Goal: Transaction & Acquisition: Purchase product/service

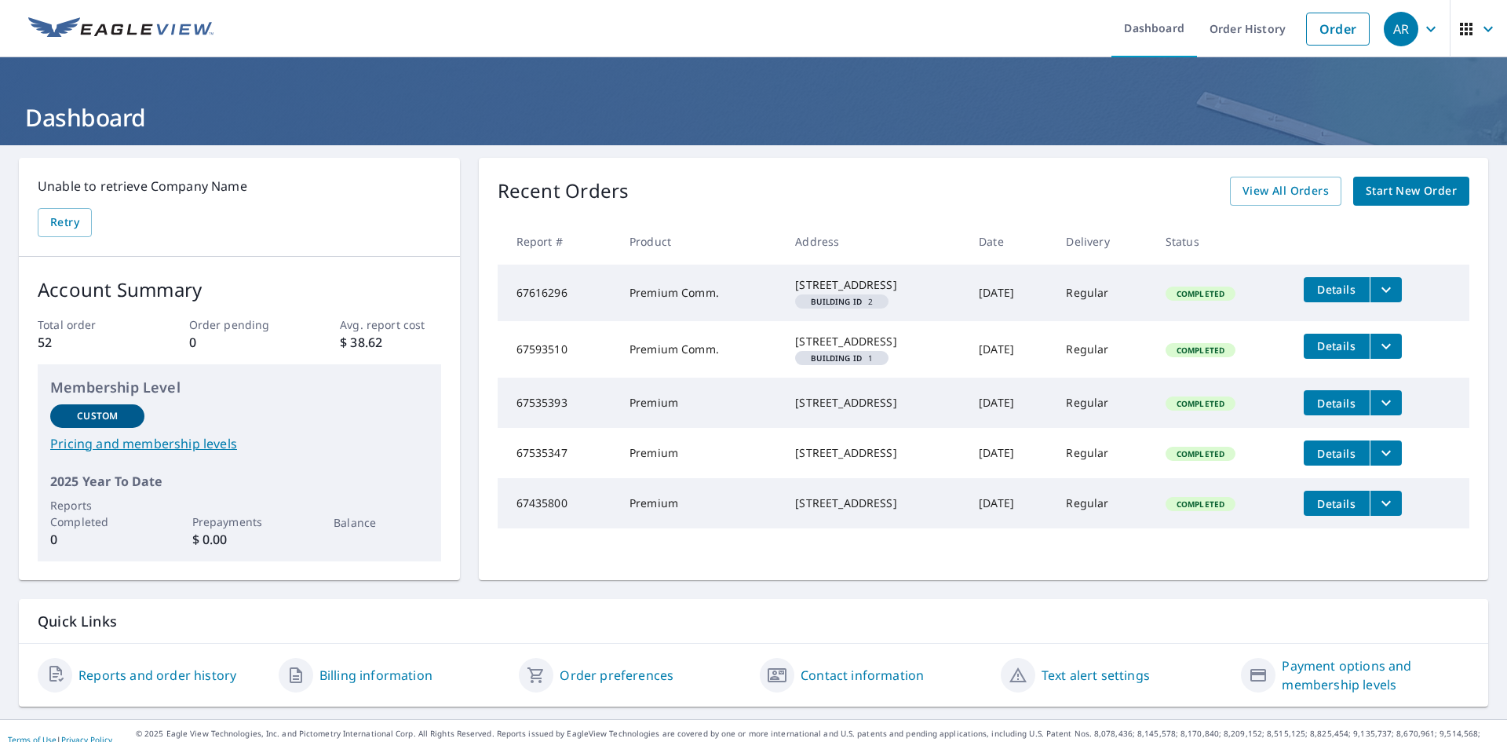
click at [1374, 184] on span "Start New Order" at bounding box center [1410, 191] width 91 height 20
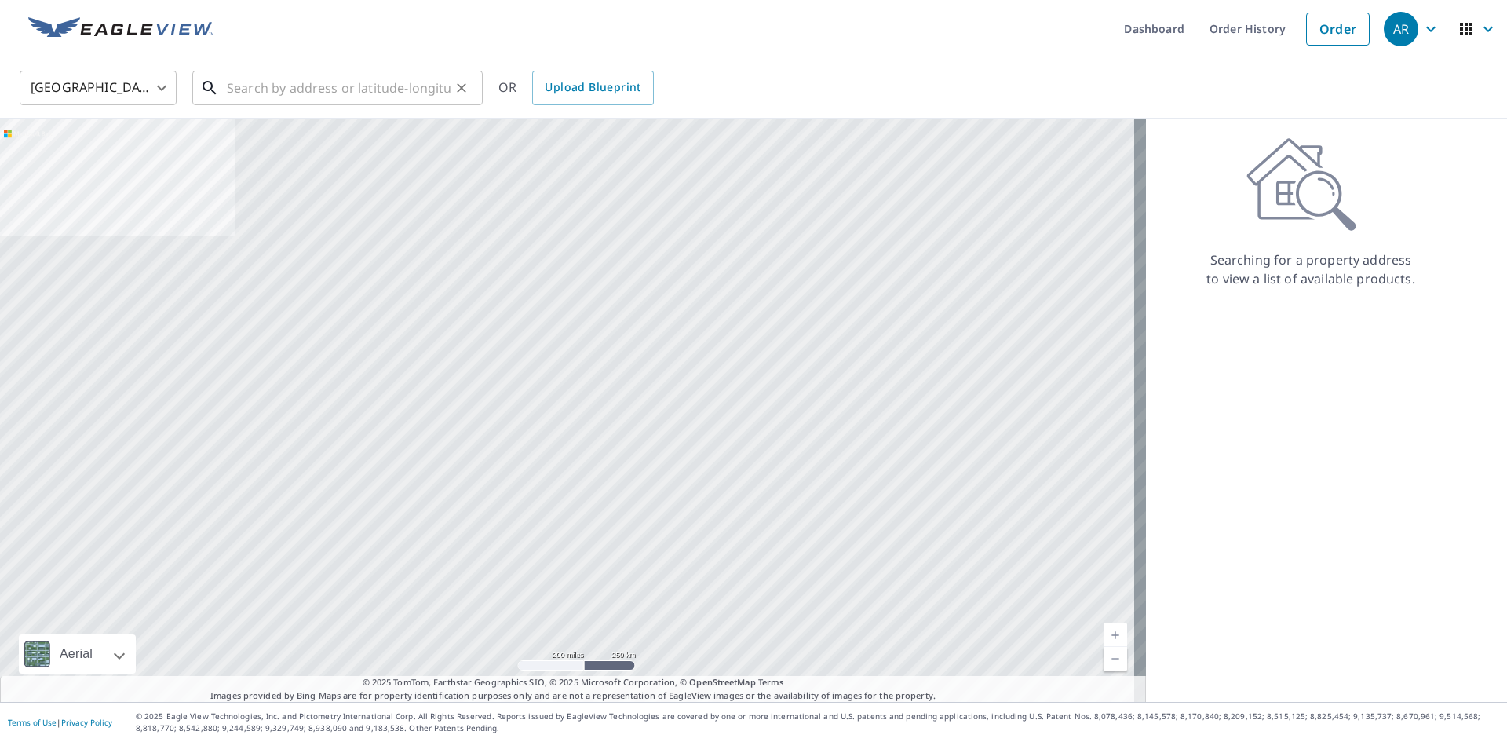
click at [339, 97] on input "text" at bounding box center [339, 88] width 224 height 44
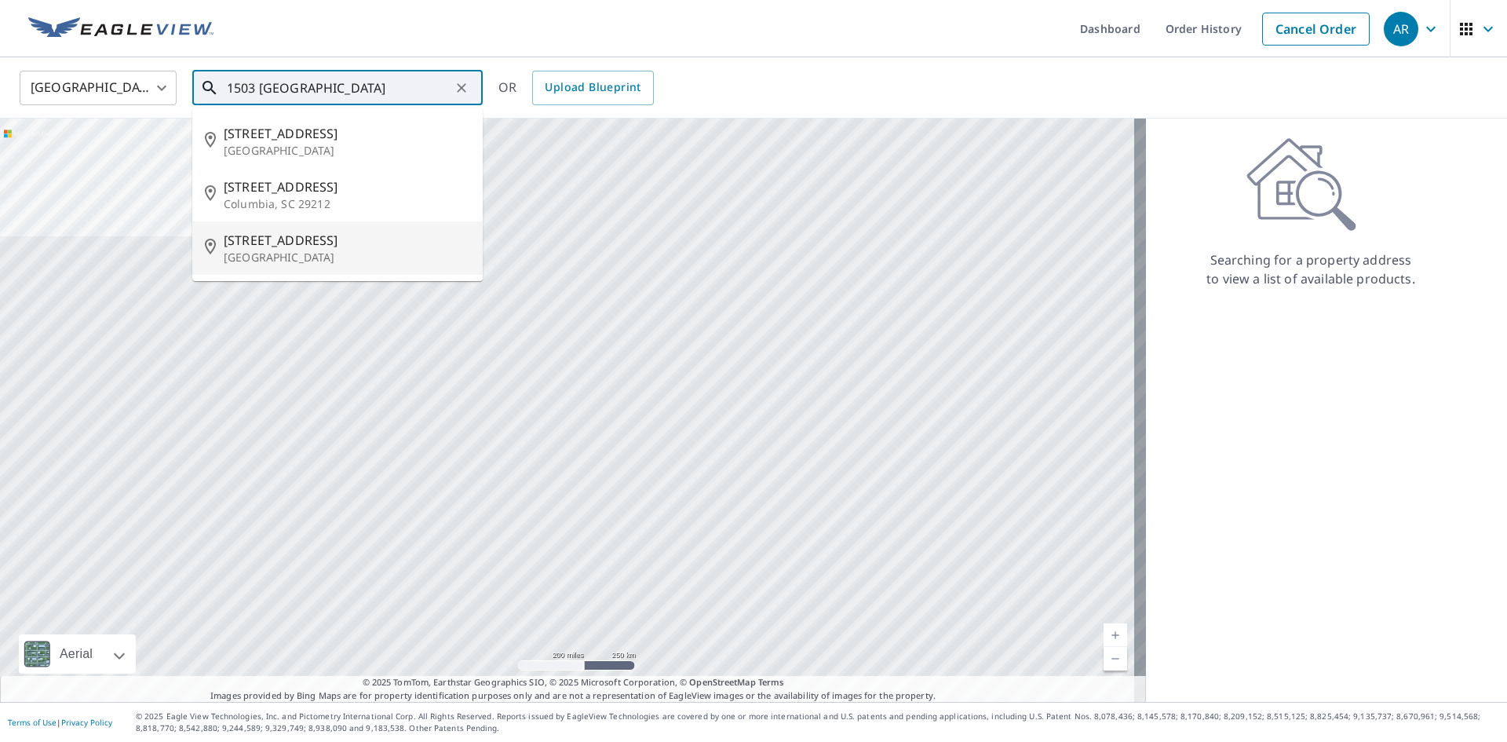
click at [298, 247] on span "[STREET_ADDRESS]" at bounding box center [347, 240] width 246 height 19
type input "[STREET_ADDRESS]"
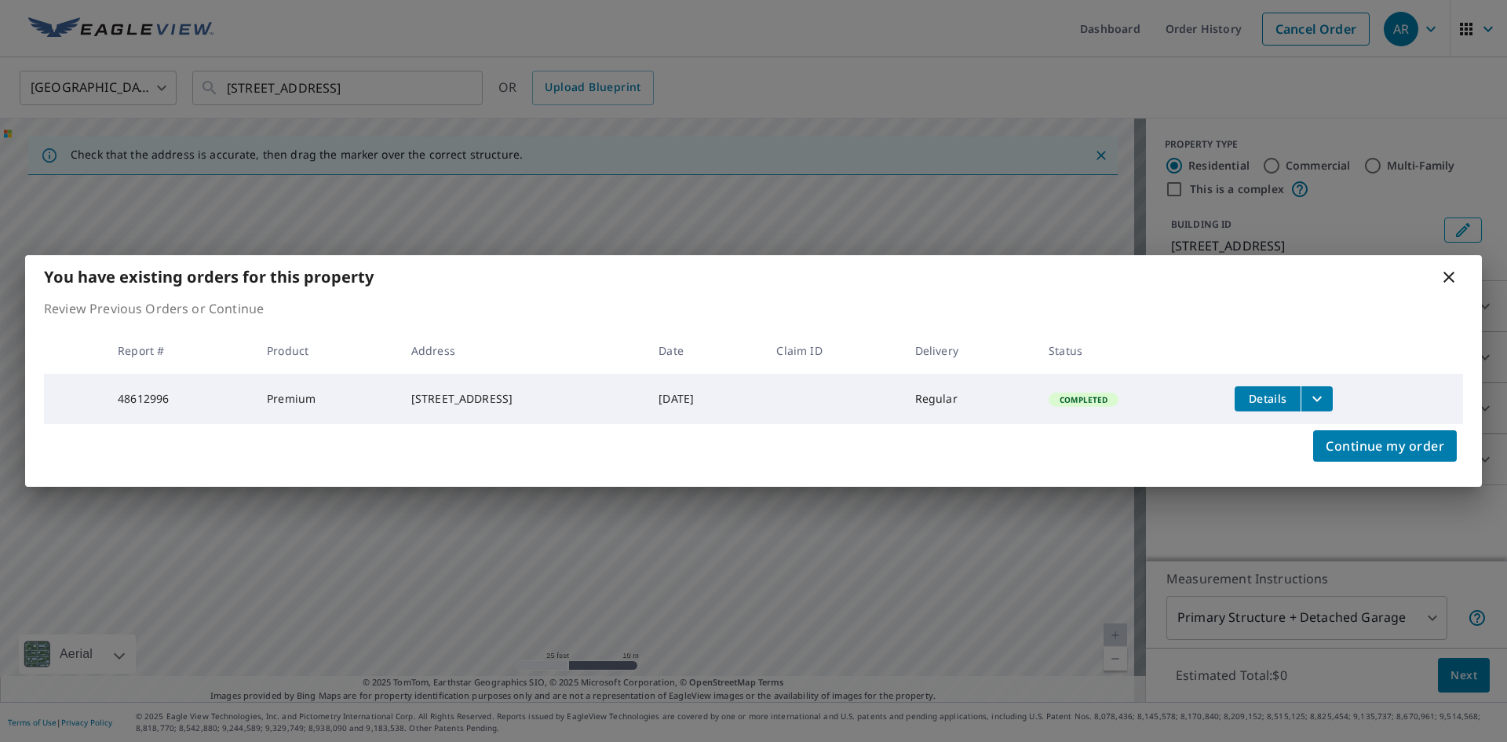
click at [1450, 279] on icon at bounding box center [1448, 277] width 19 height 19
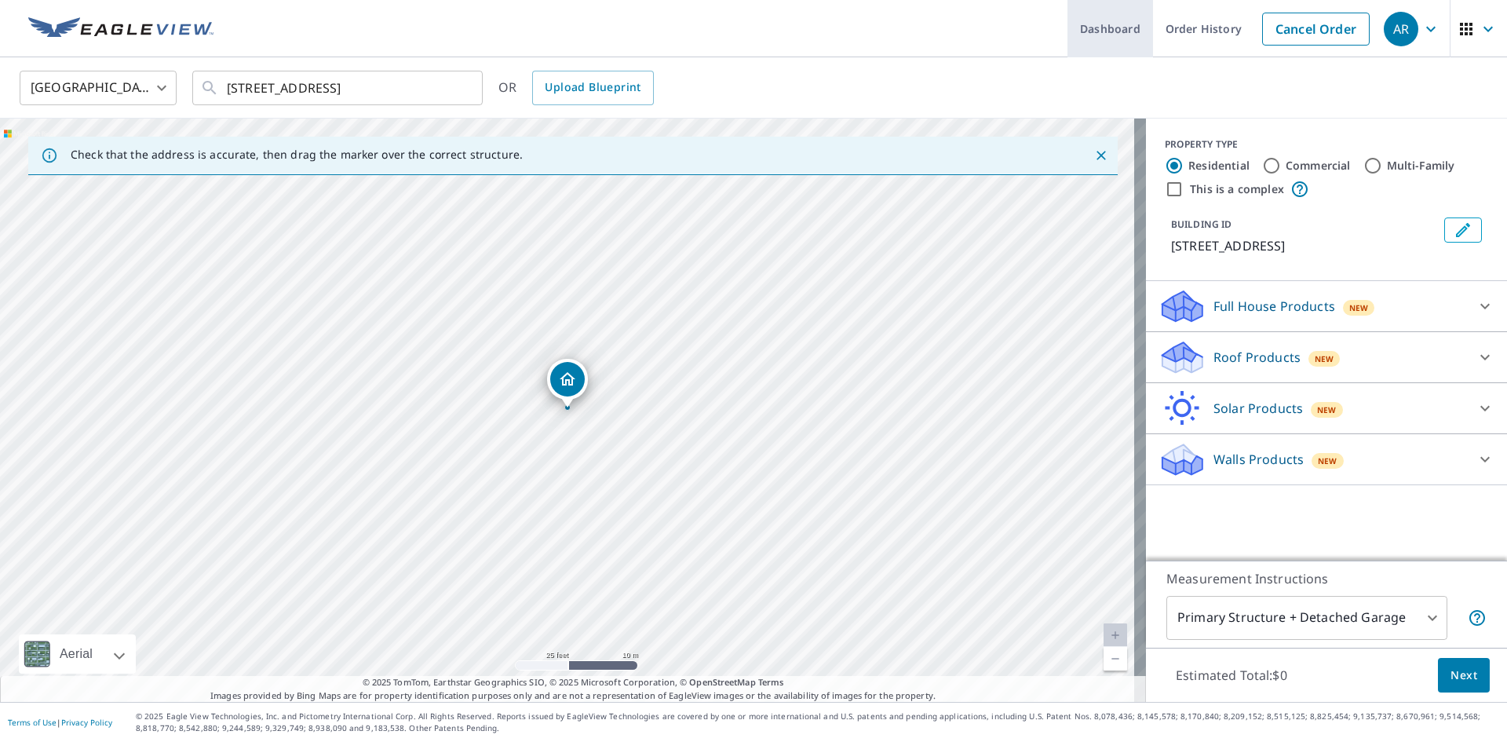
click at [1099, 28] on link "Dashboard" at bounding box center [1110, 28] width 86 height 57
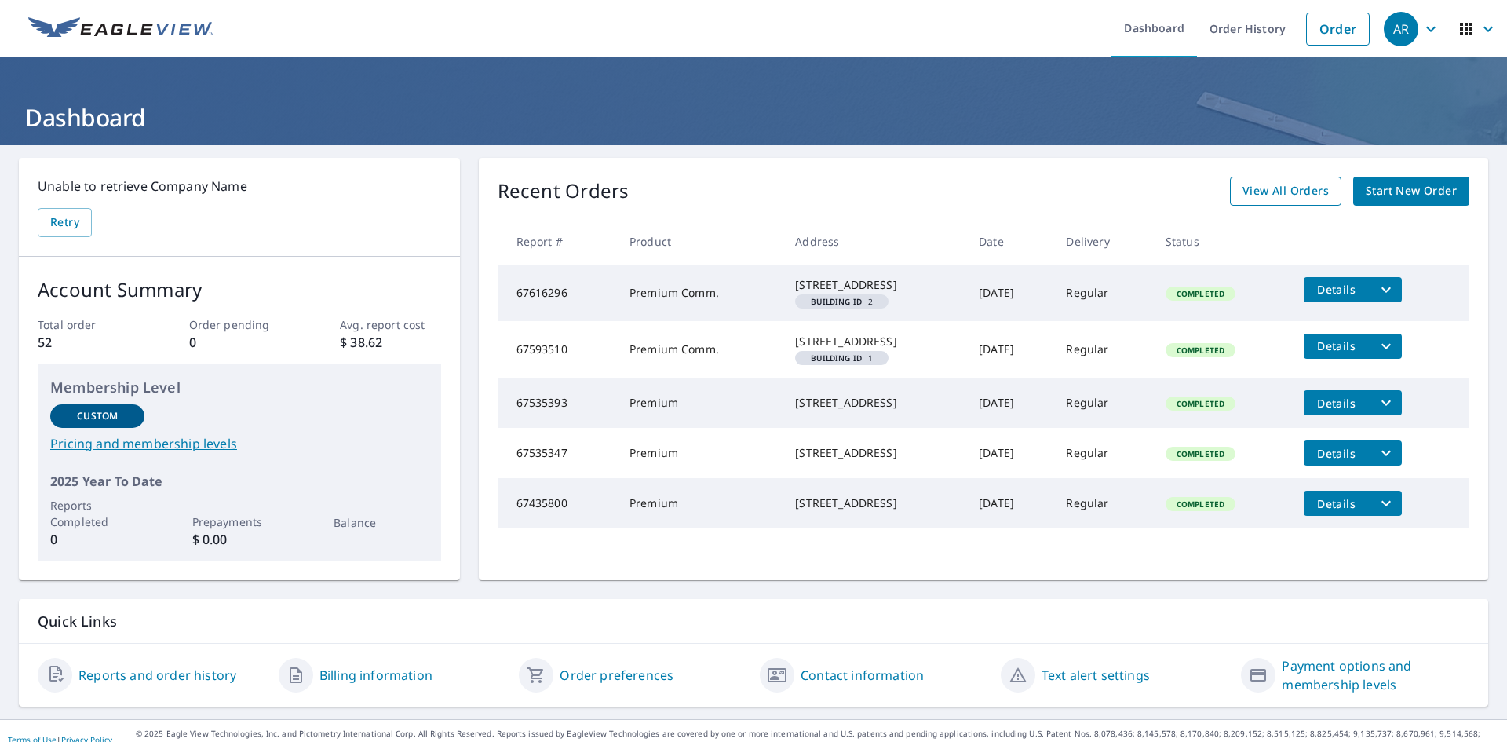
click at [1269, 195] on span "View All Orders" at bounding box center [1285, 191] width 86 height 20
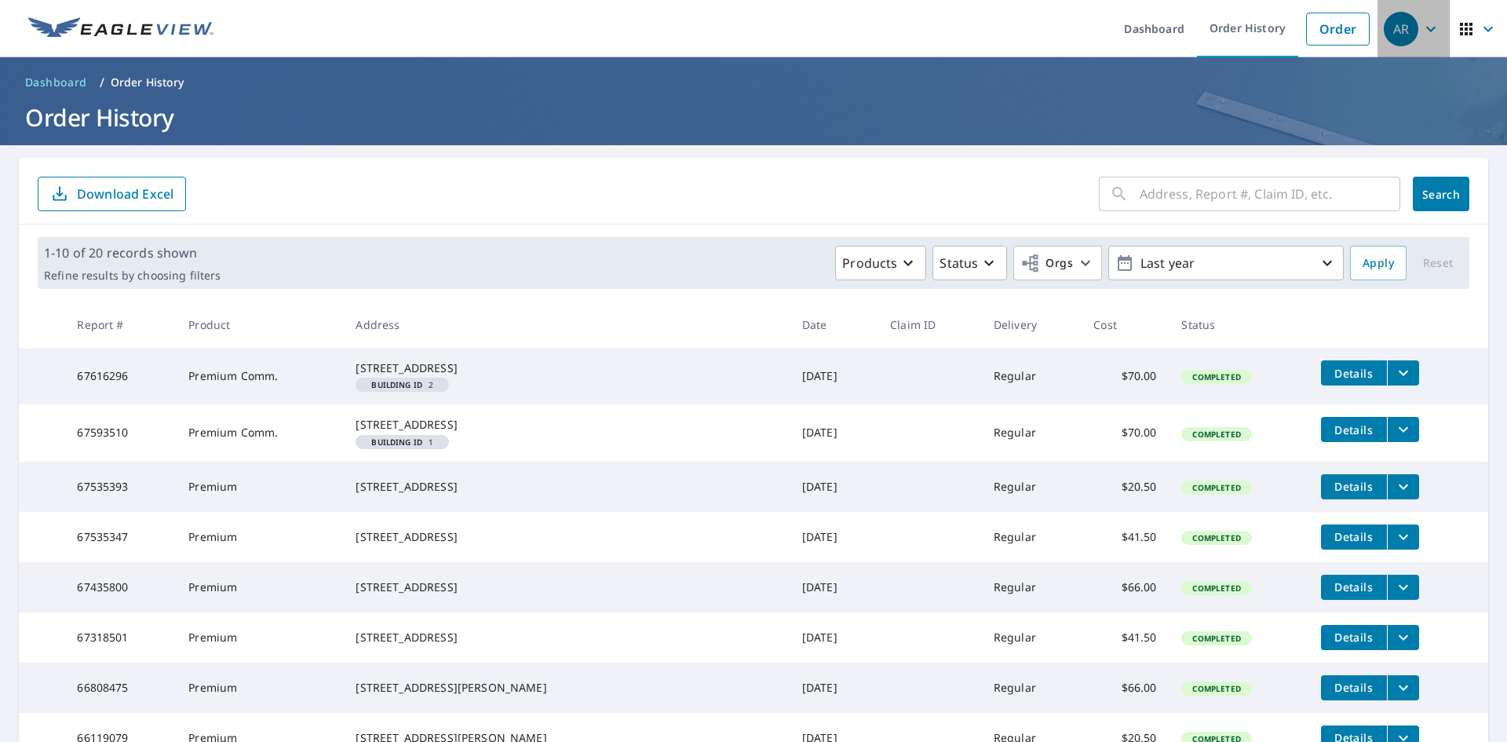
click at [1383, 35] on div "AR" at bounding box center [1400, 29] width 35 height 35
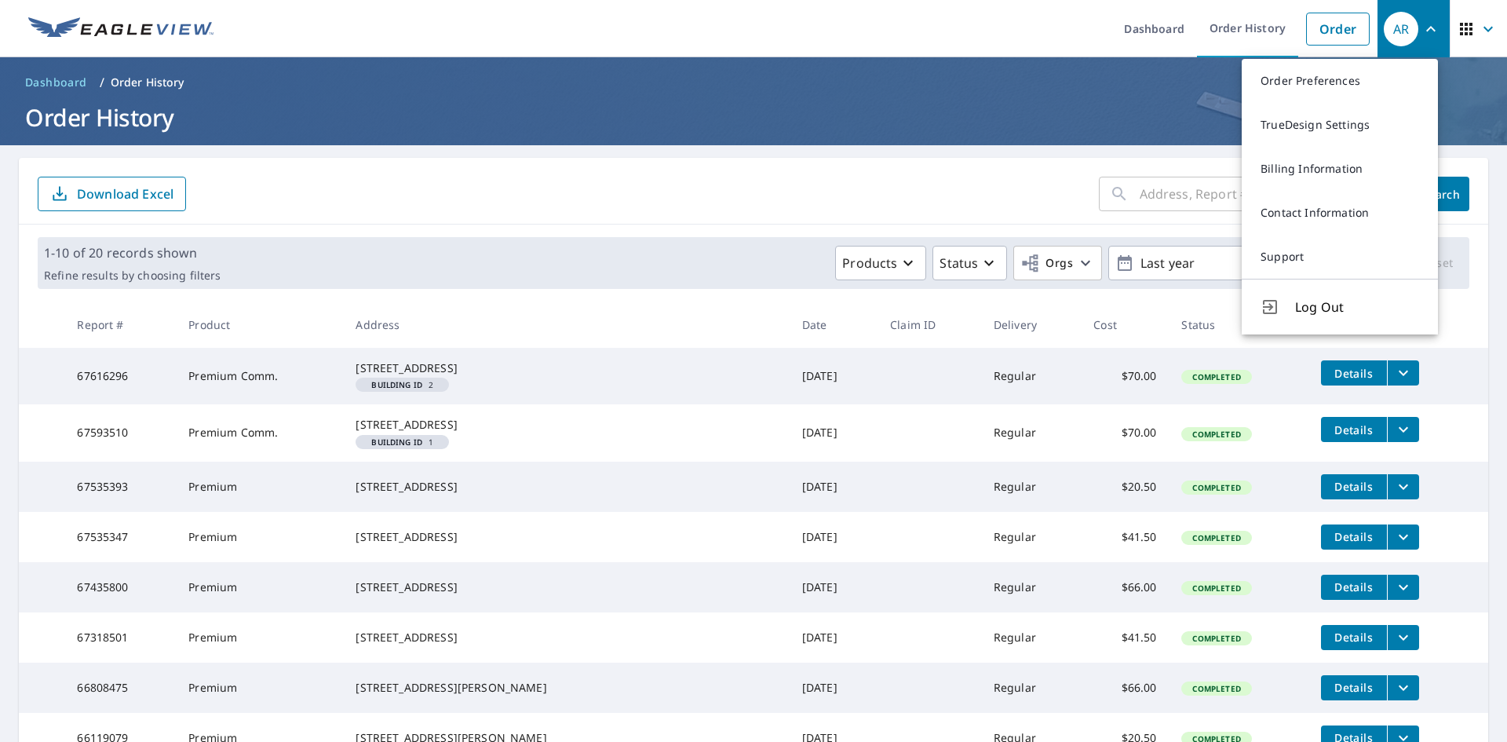
click at [1405, 34] on div "AR" at bounding box center [1400, 29] width 35 height 35
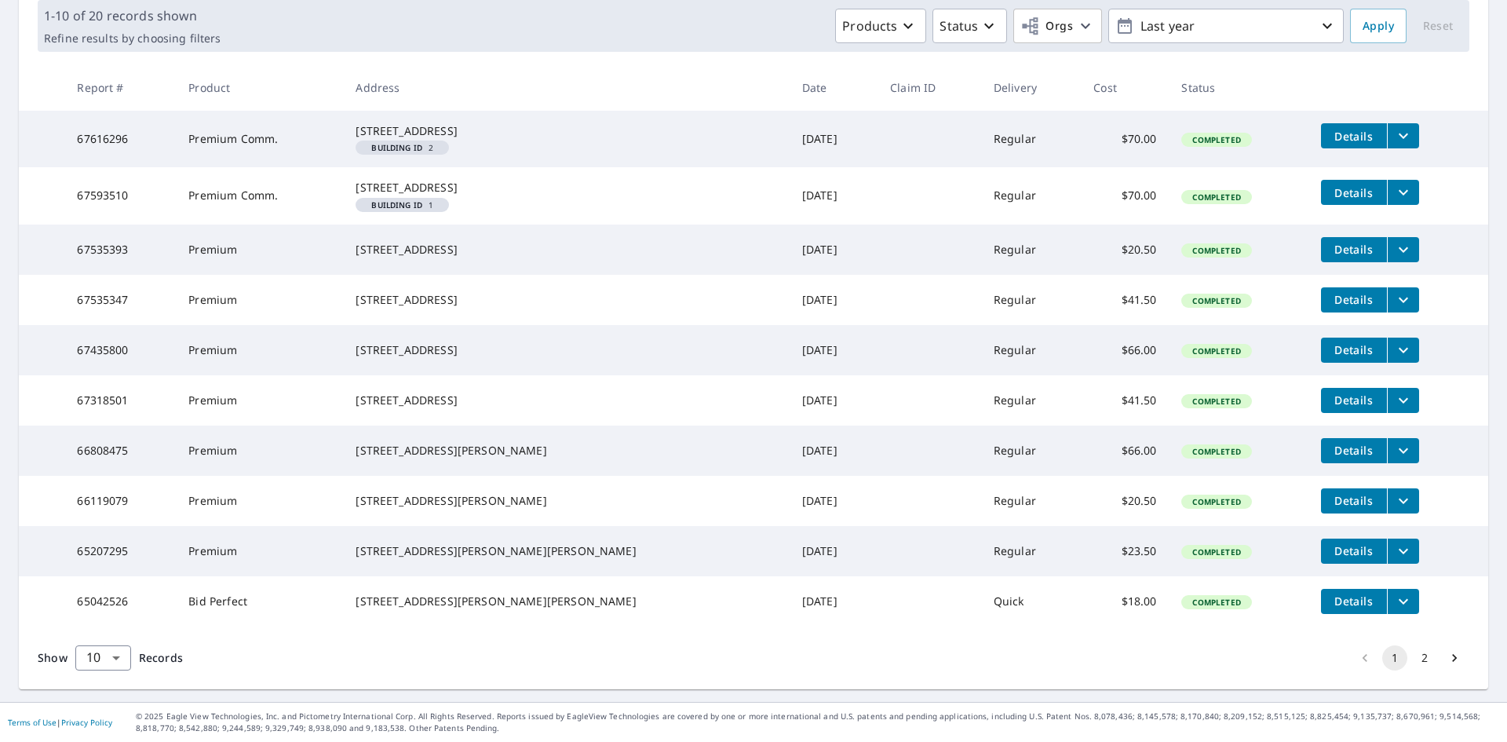
scroll to position [319, 0]
click at [1413, 659] on button "2" at bounding box center [1424, 657] width 25 height 25
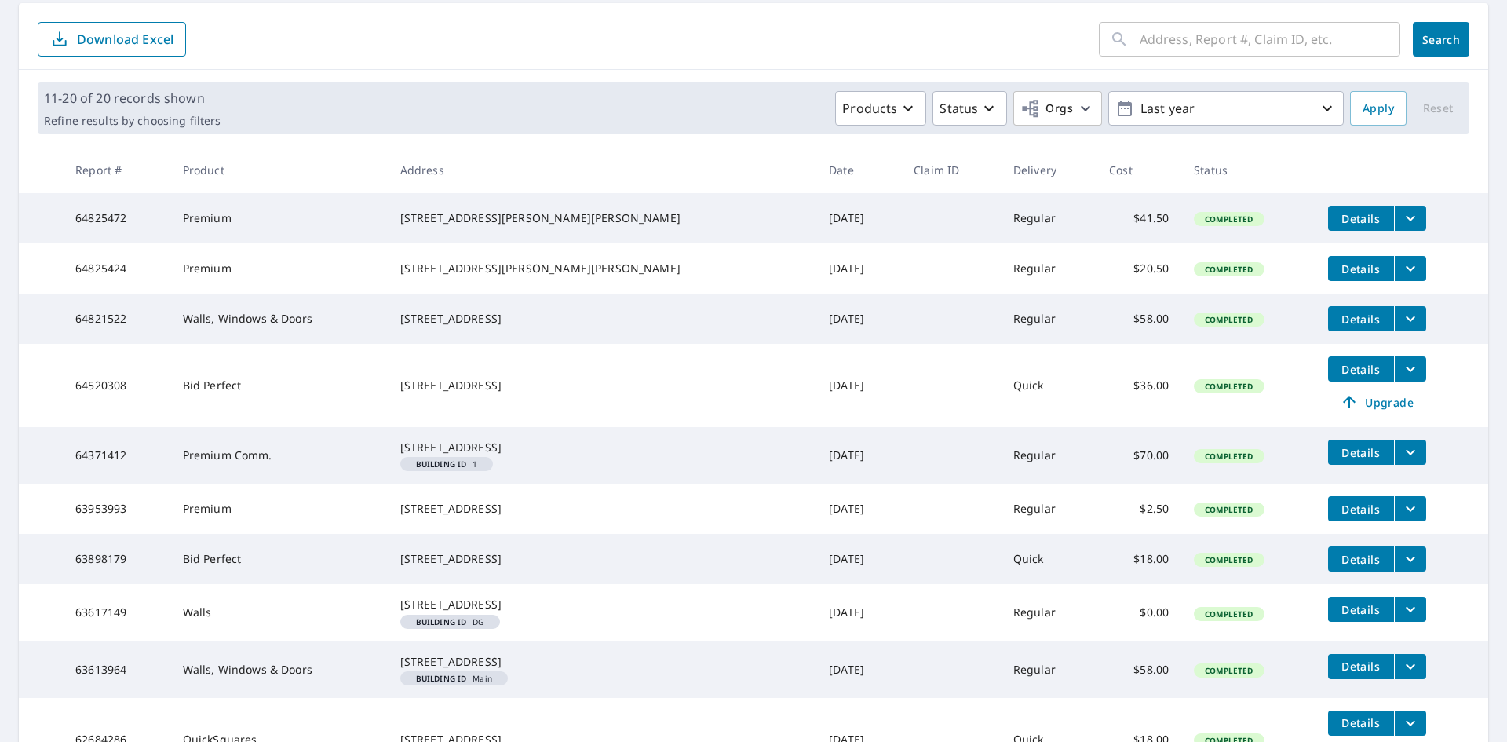
scroll to position [388, 0]
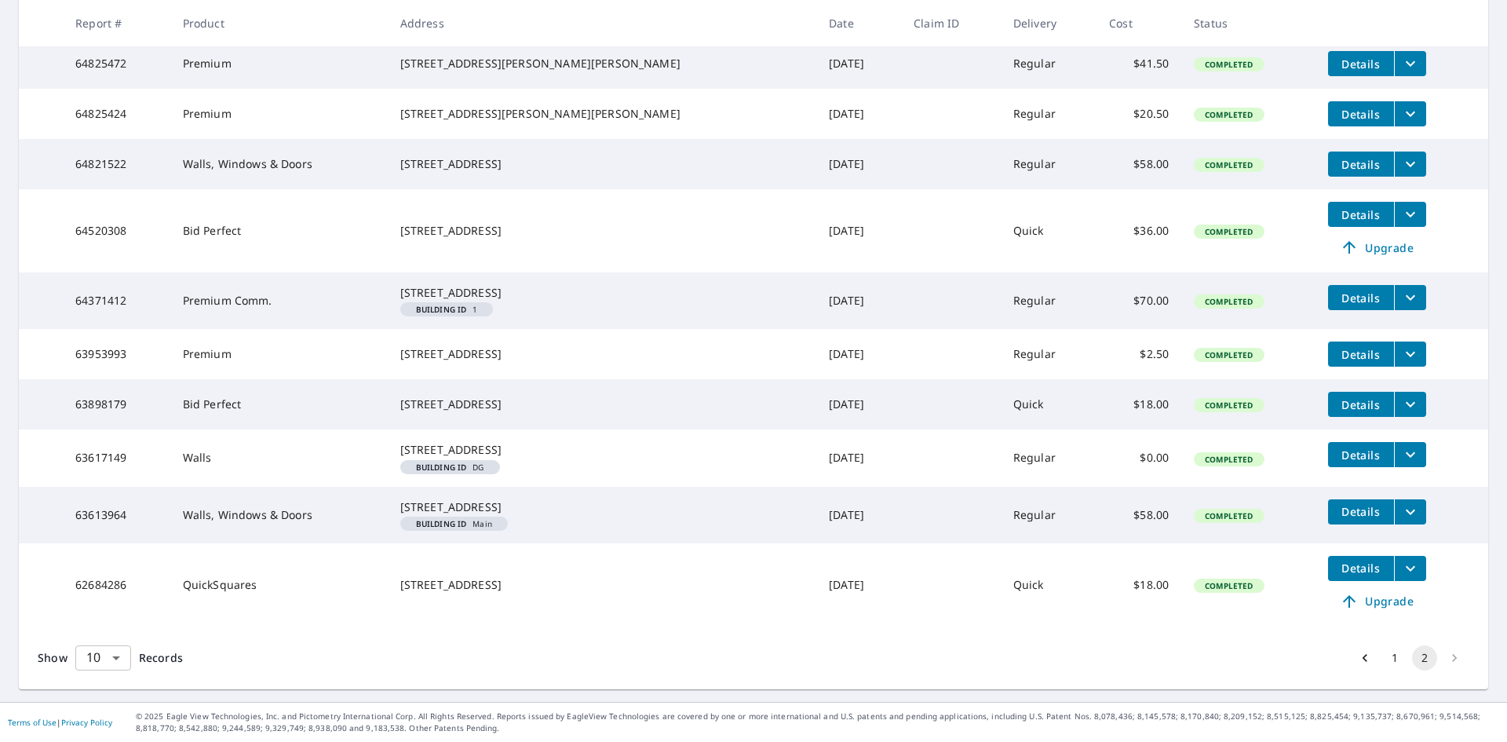
click at [111, 651] on body "AR AR Dashboard Order History Order AR Dashboard / Order History Order History …" at bounding box center [753, 371] width 1507 height 742
click at [100, 706] on li "100" at bounding box center [103, 708] width 56 height 28
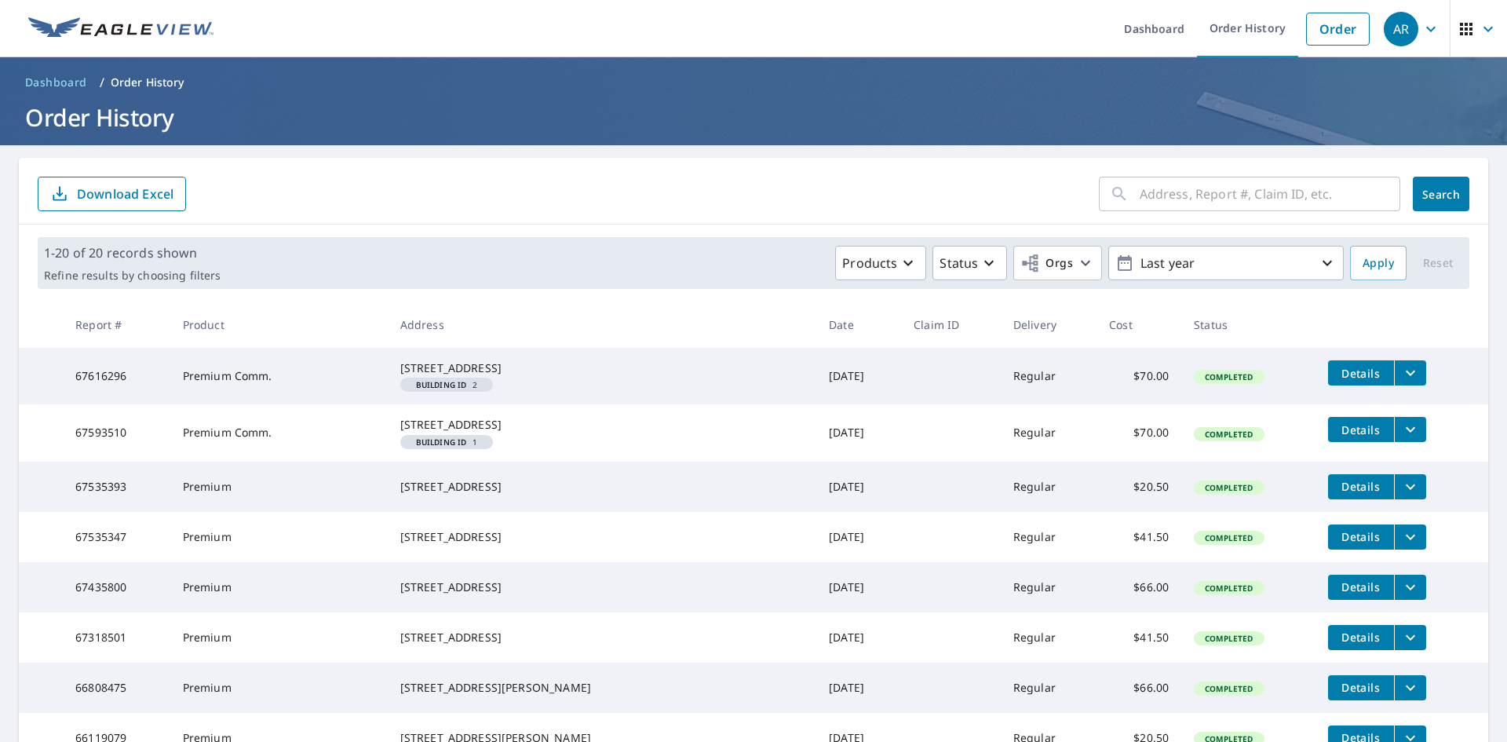
click at [1421, 38] on icon "button" at bounding box center [1430, 29] width 19 height 19
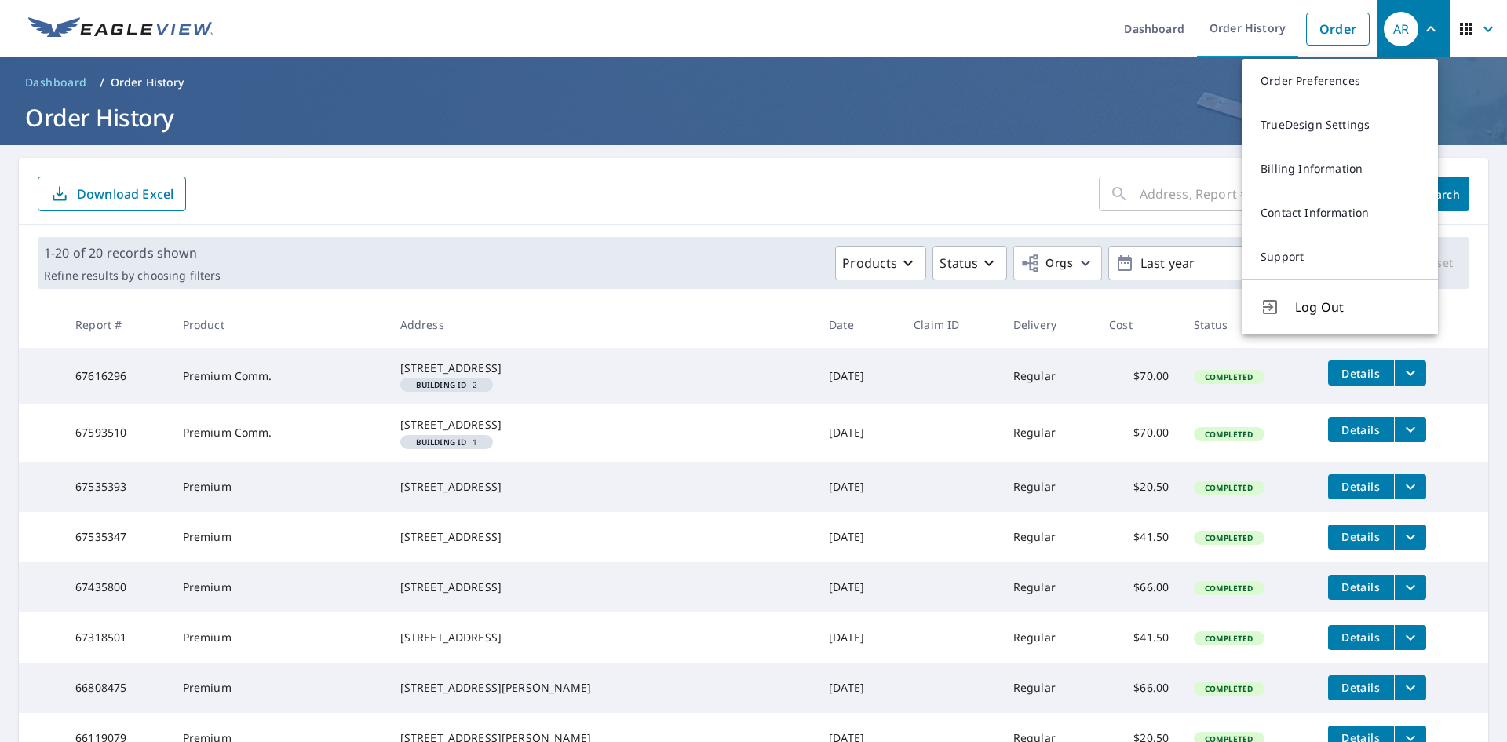
click at [1182, 105] on h1 "Order History" at bounding box center [753, 117] width 1469 height 32
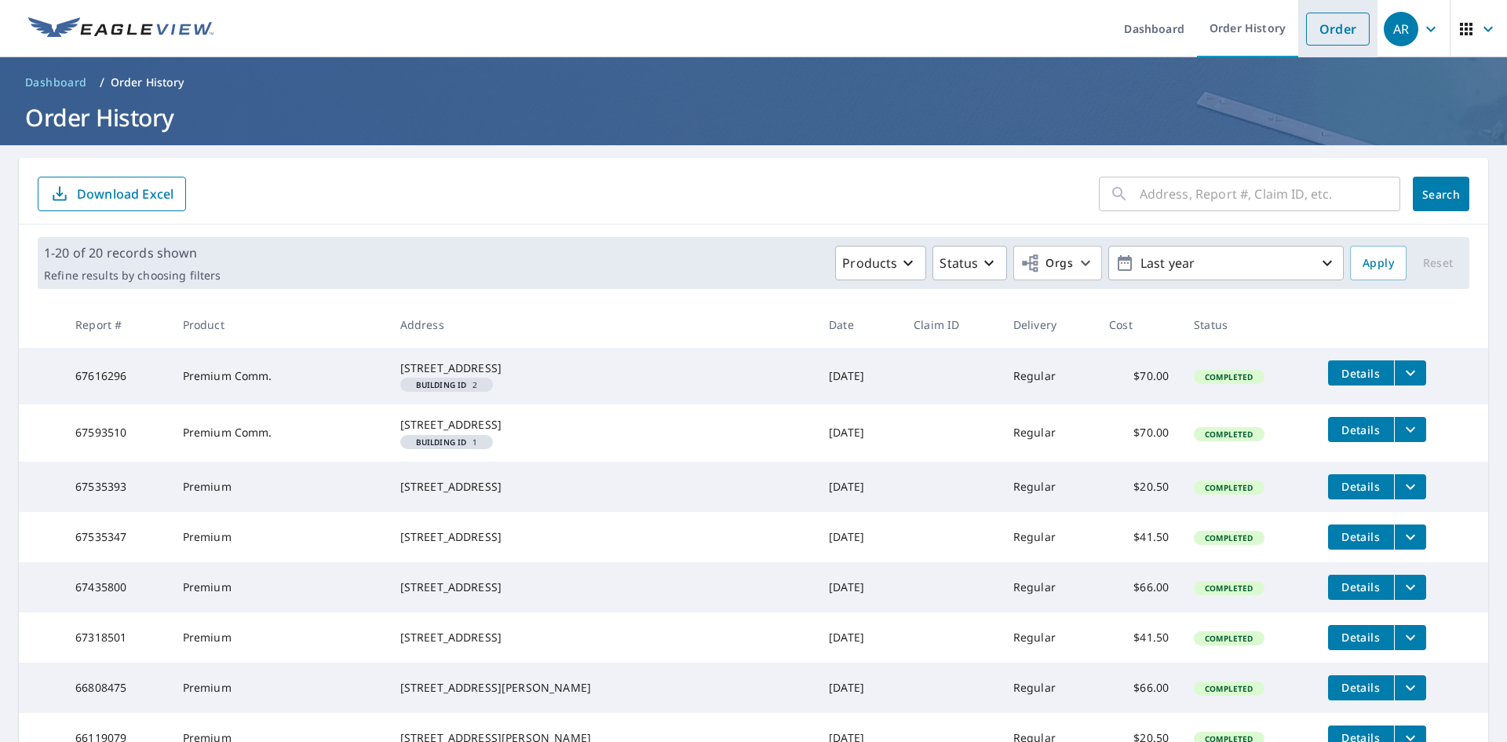
click at [1340, 30] on link "Order" at bounding box center [1338, 29] width 64 height 33
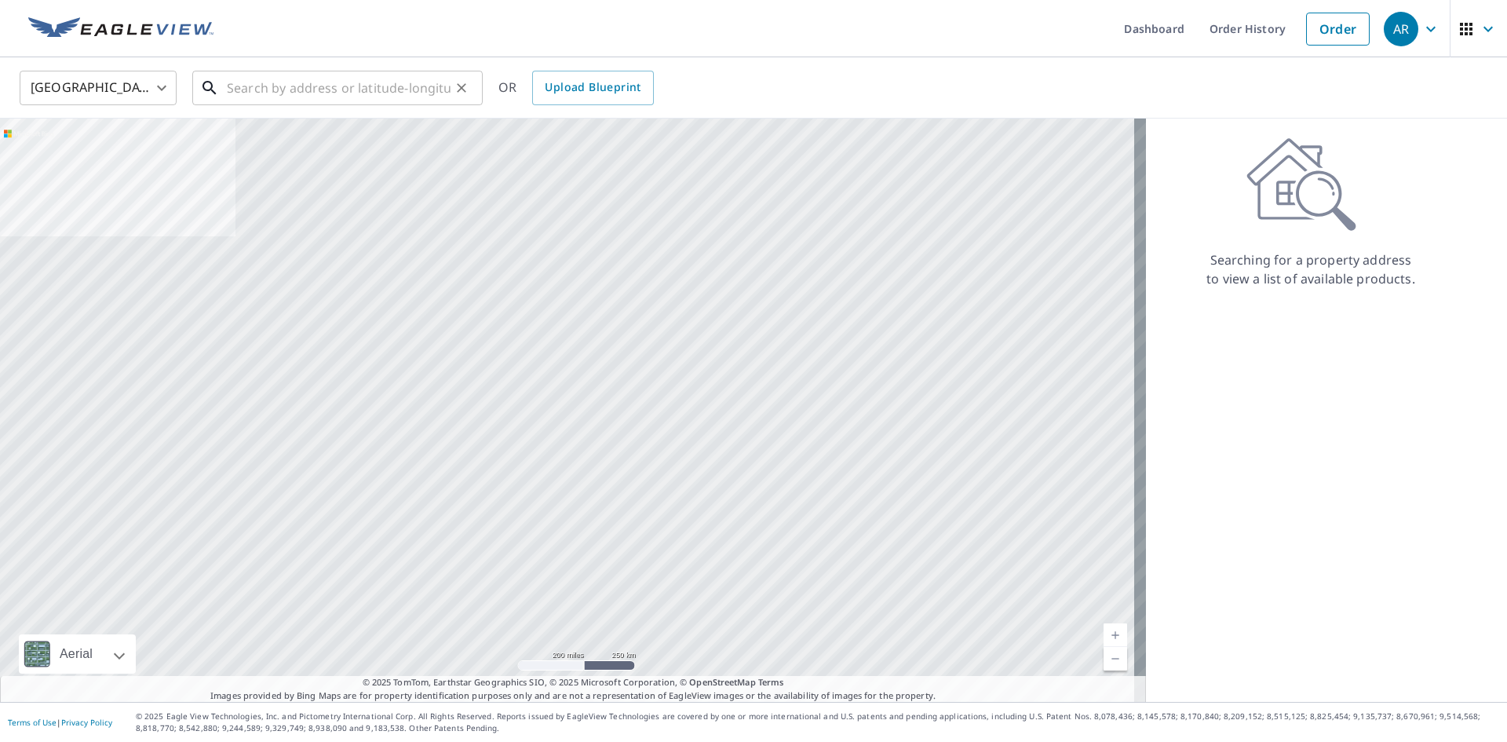
click at [294, 98] on input "text" at bounding box center [339, 88] width 224 height 44
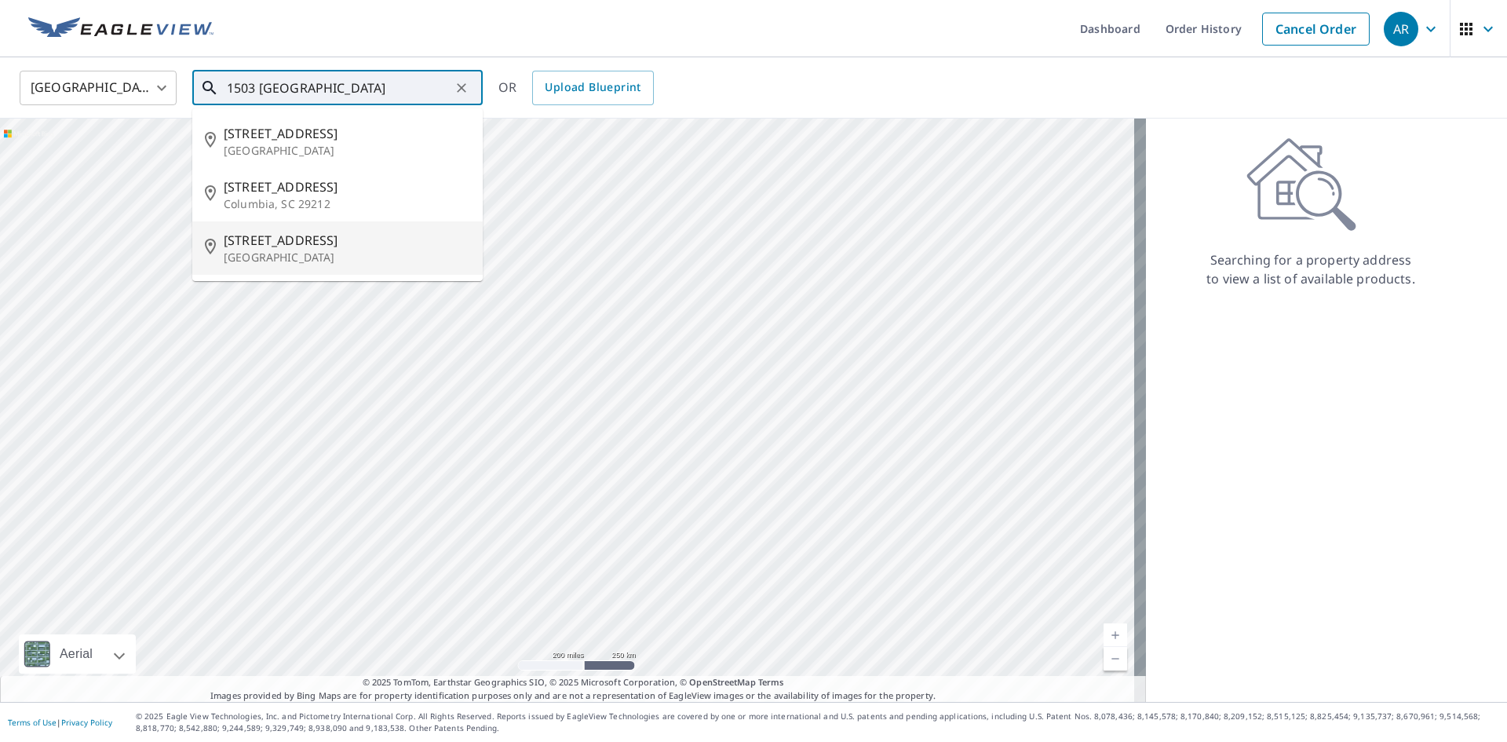
click at [334, 253] on p "[GEOGRAPHIC_DATA]" at bounding box center [347, 258] width 246 height 16
type input "[STREET_ADDRESS]"
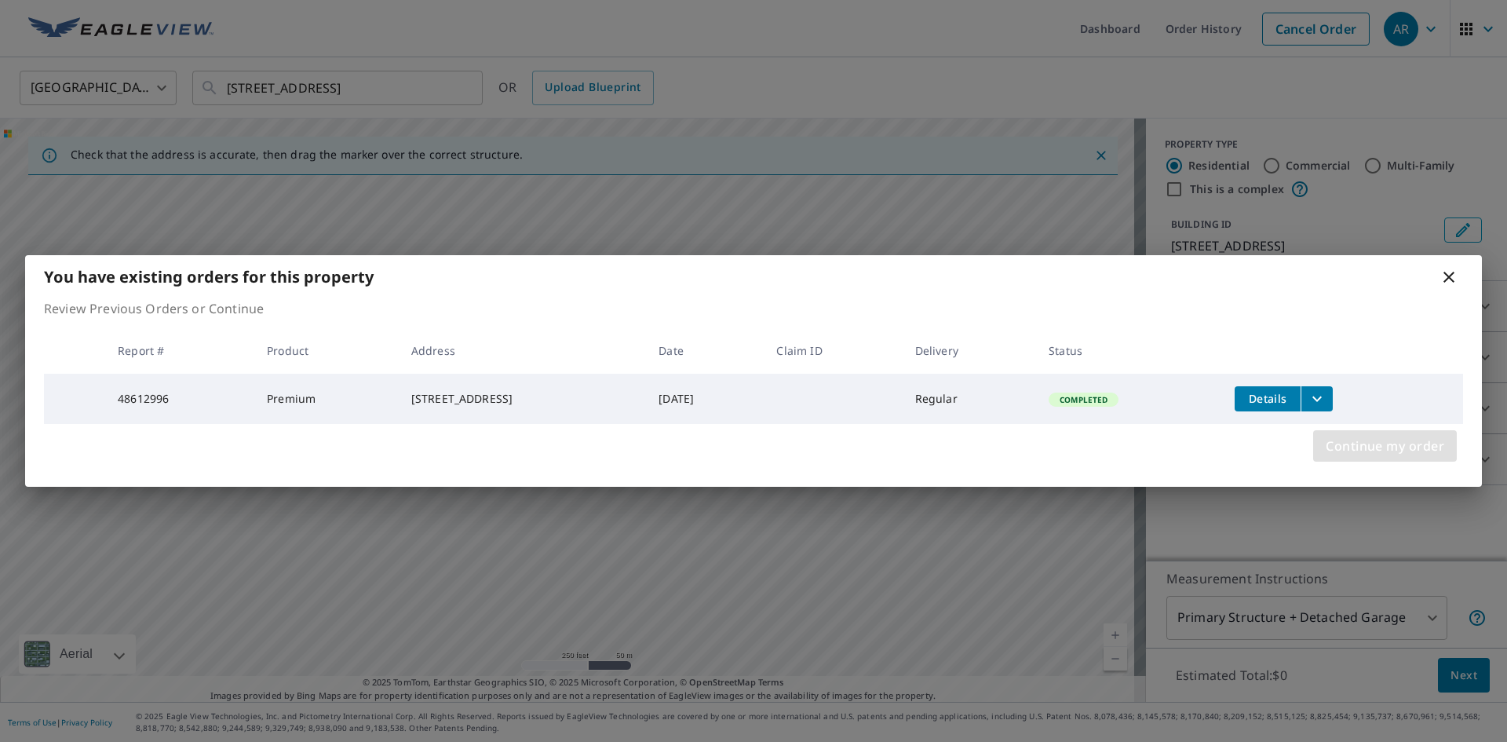
click at [1365, 457] on span "Continue my order" at bounding box center [1384, 446] width 118 height 22
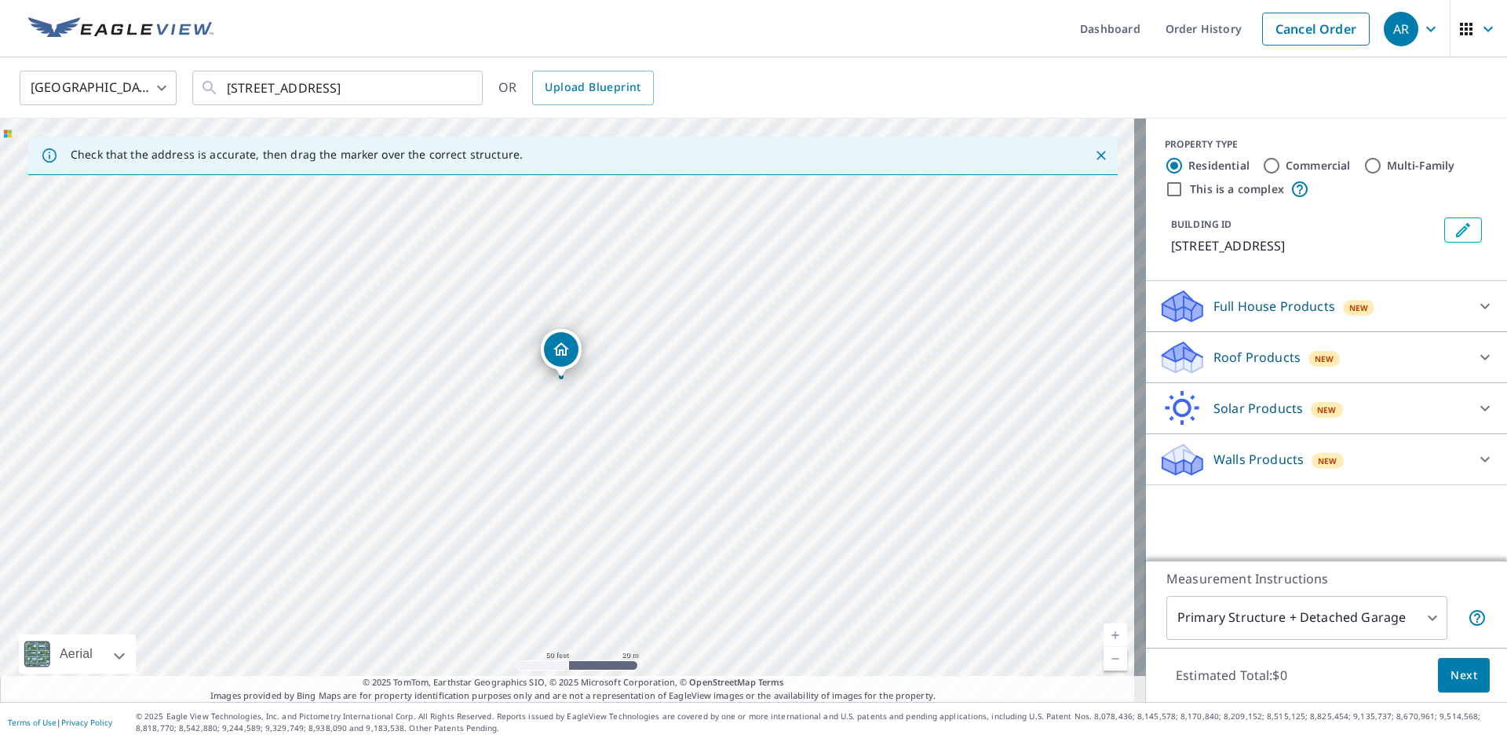
click at [1269, 366] on p "Roof Products" at bounding box center [1256, 357] width 87 height 19
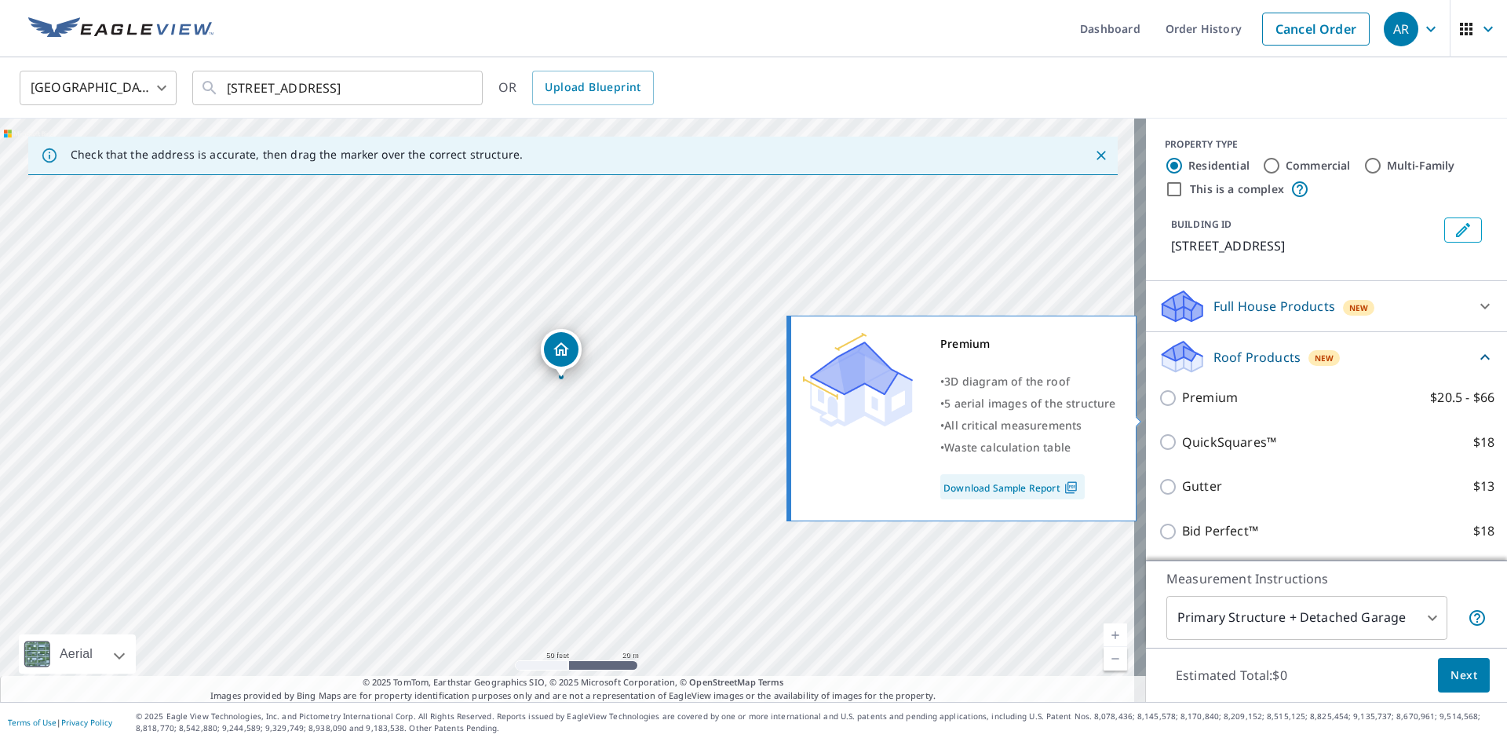
click at [1158, 407] on input "Premium $20.5 - $66" at bounding box center [1170, 397] width 24 height 19
checkbox input "true"
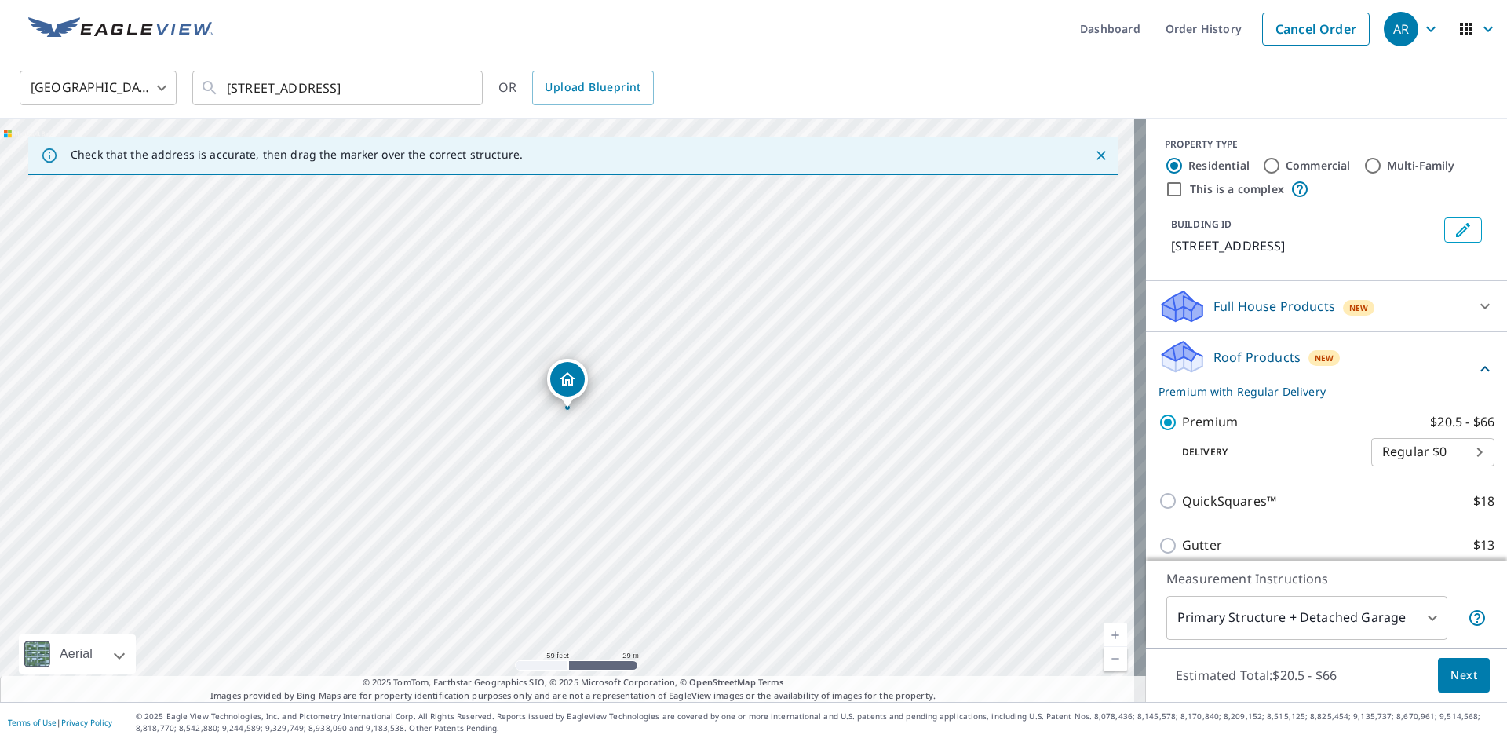
click at [1392, 471] on body "AR AR Dashboard Order History Cancel Order AR [GEOGRAPHIC_DATA] [GEOGRAPHIC_DAT…" at bounding box center [753, 371] width 1507 height 742
click at [1391, 477] on li "Regular $0" at bounding box center [1408, 471] width 123 height 28
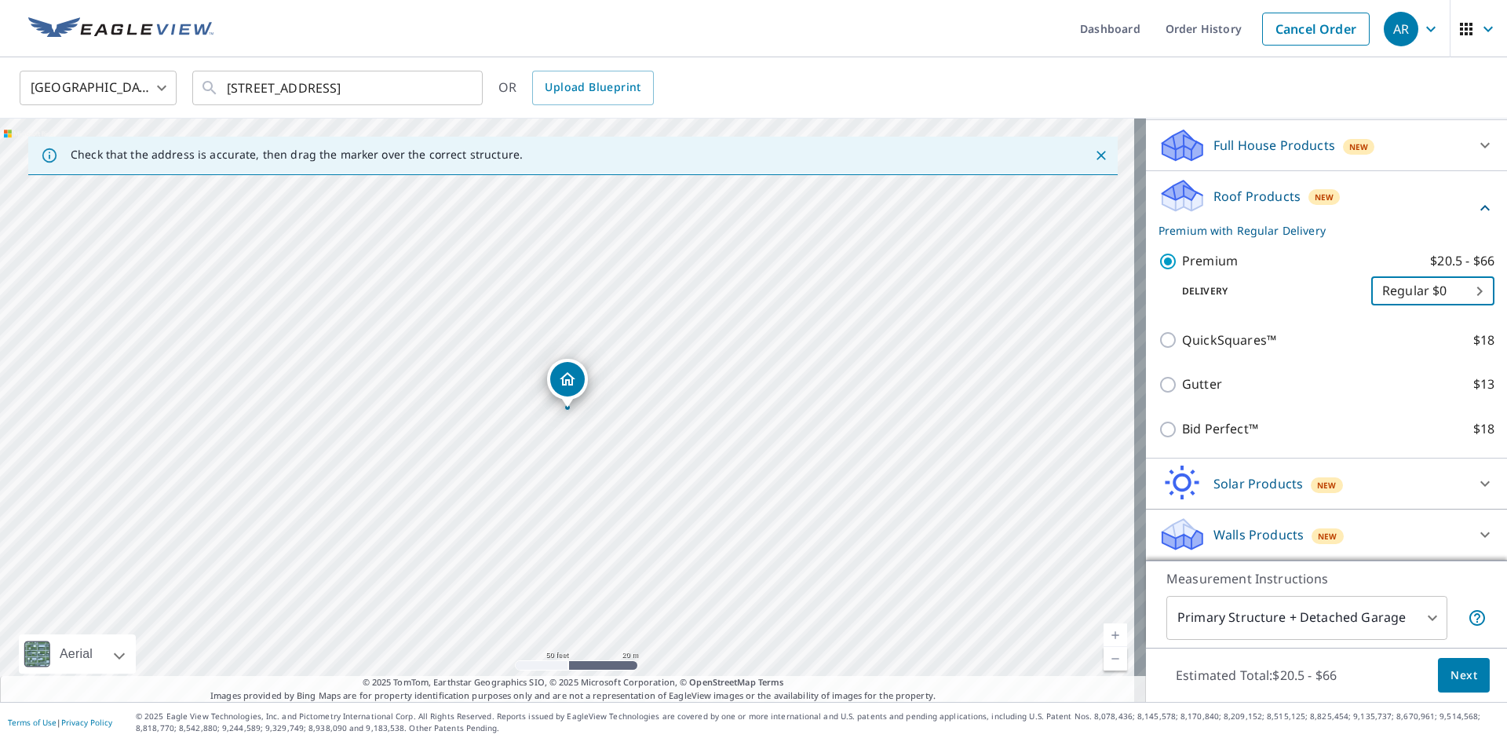
scroll to position [180, 0]
click at [1370, 622] on body "AR AR Dashboard Order History Cancel Order AR [GEOGRAPHIC_DATA] [GEOGRAPHIC_DAT…" at bounding box center [753, 371] width 1507 height 742
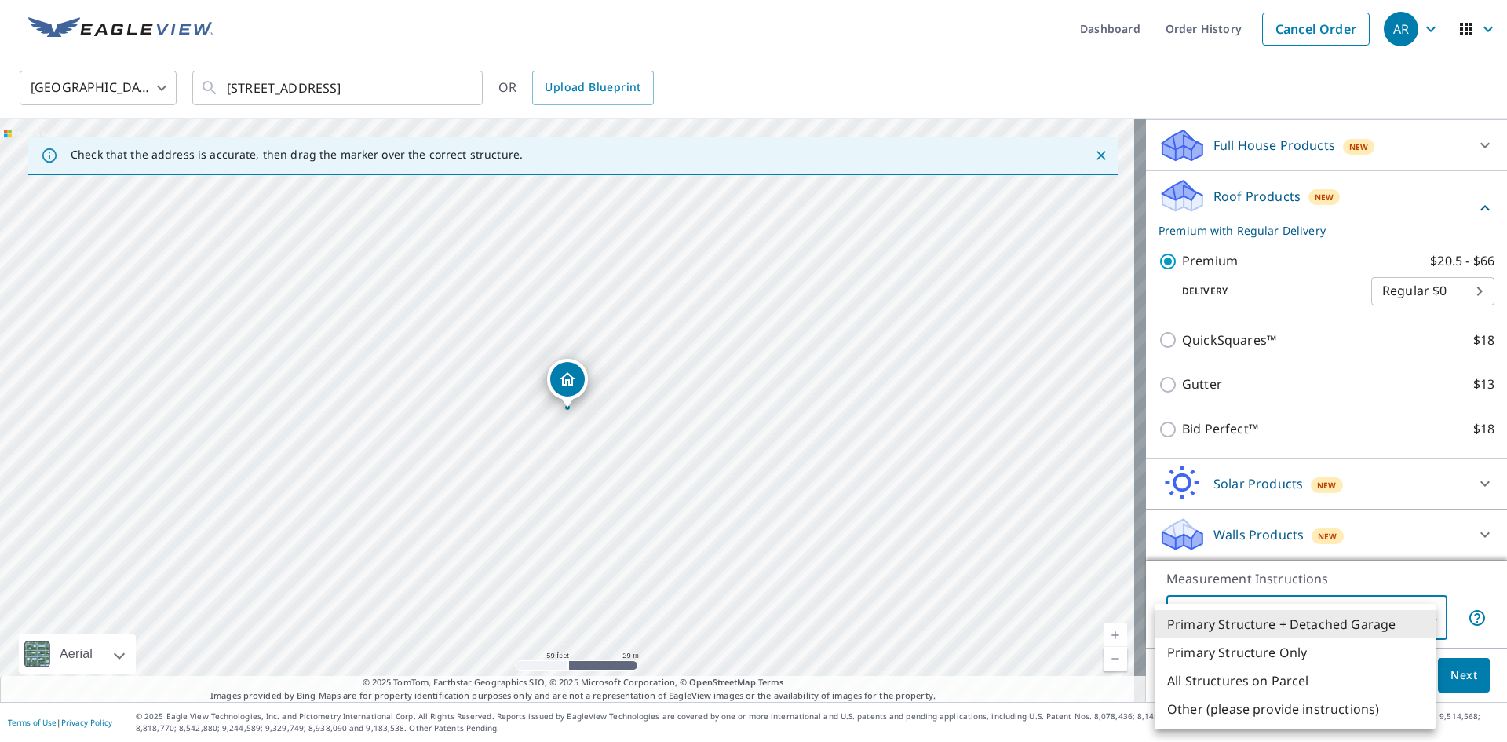
click at [1252, 686] on li "All Structures on Parcel" at bounding box center [1294, 680] width 281 height 28
type input "3"
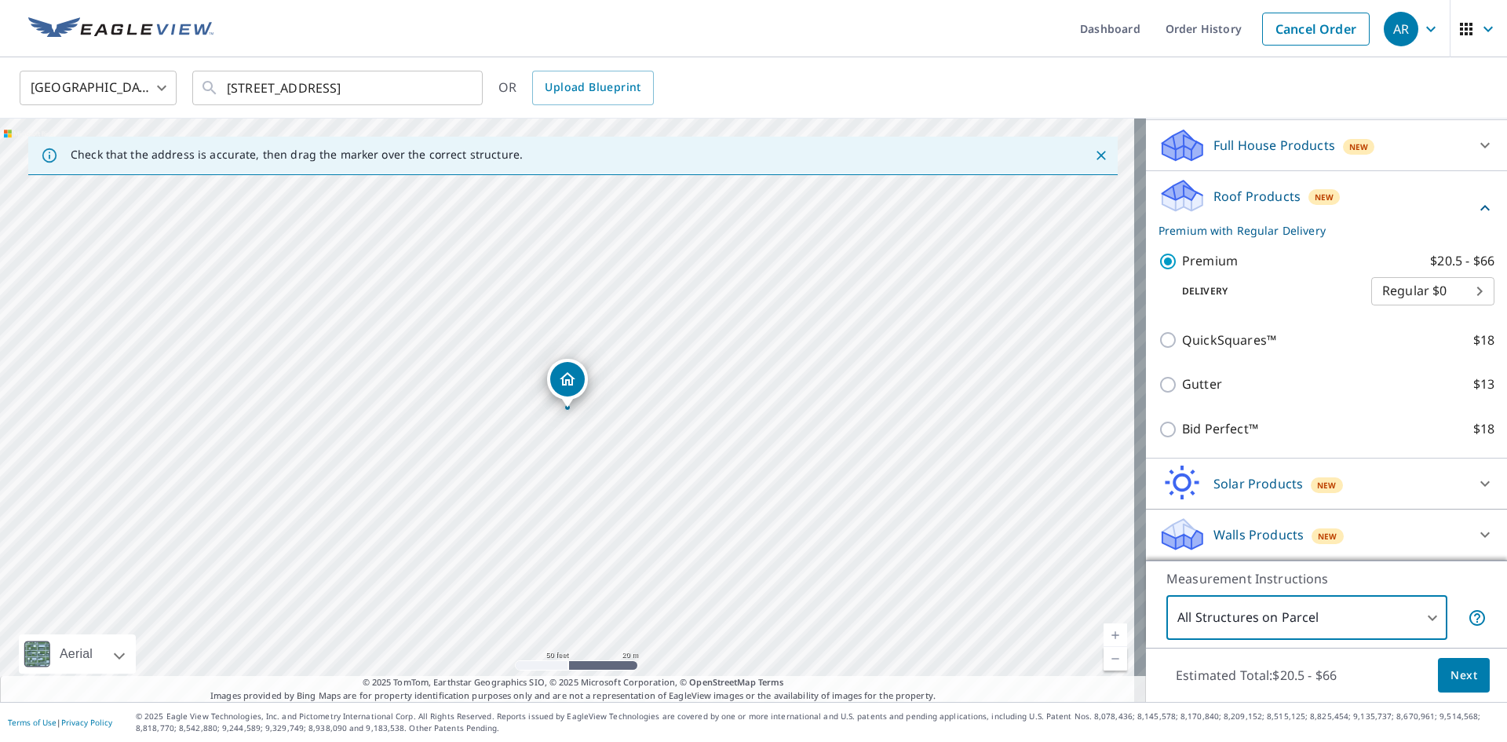
click at [1450, 674] on span "Next" at bounding box center [1463, 675] width 27 height 20
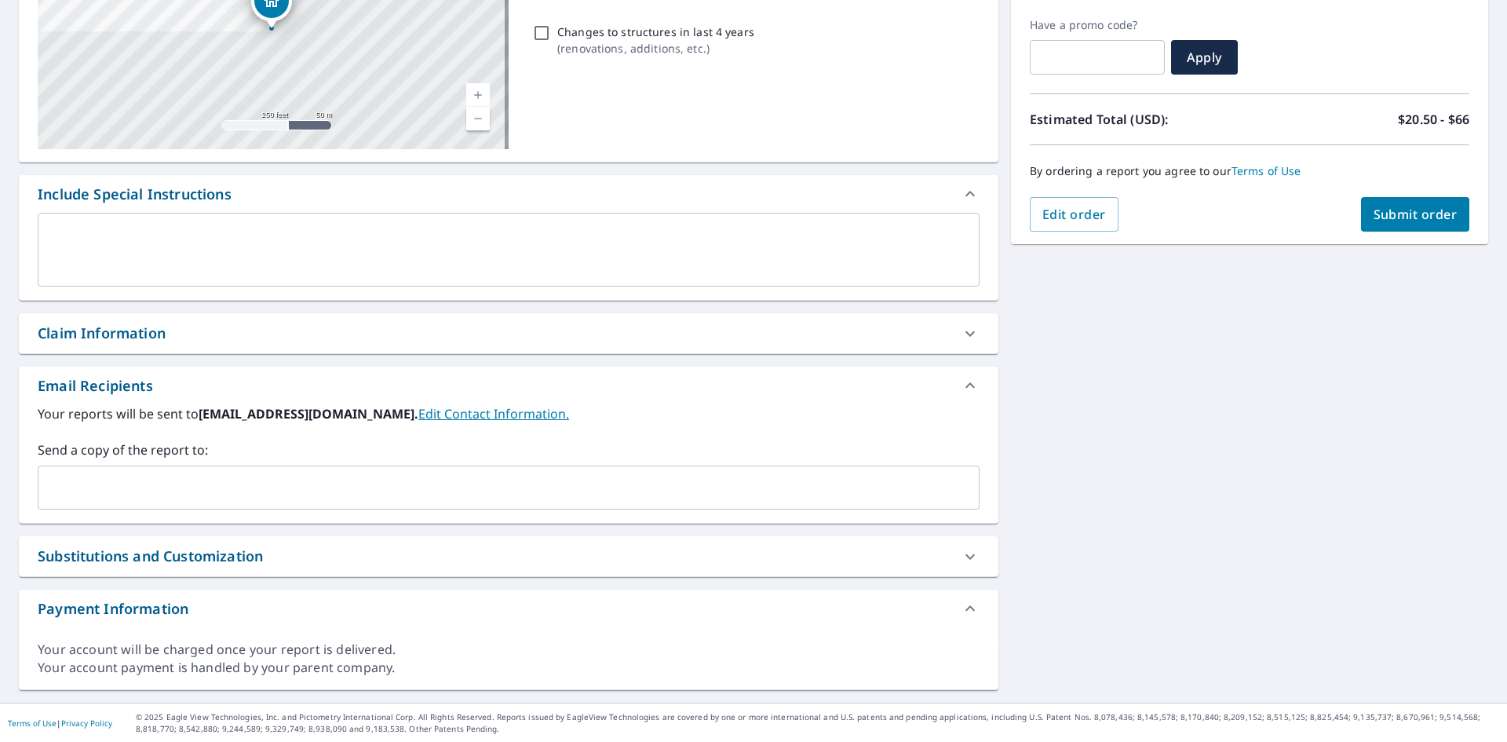
scroll to position [257, 0]
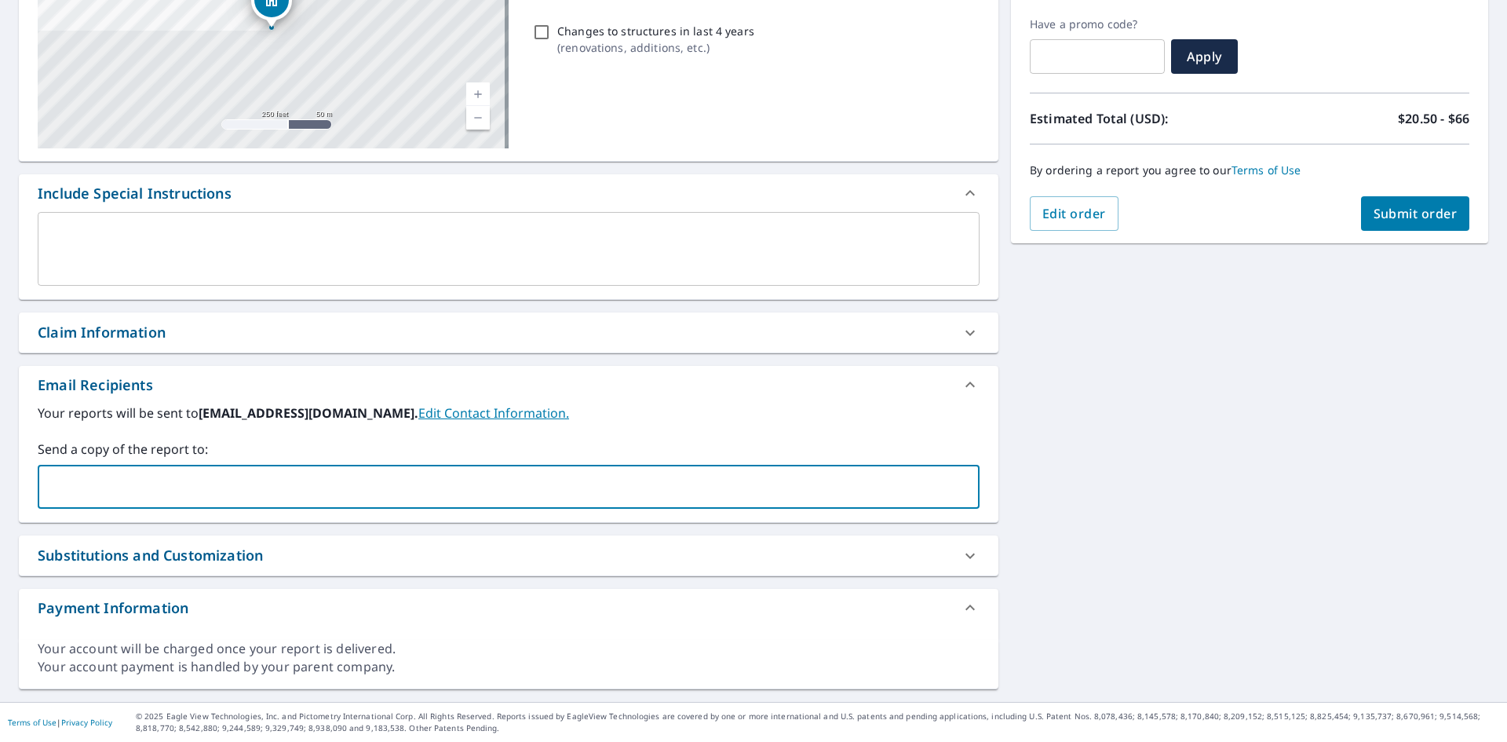
click at [114, 486] on input "text" at bounding box center [497, 487] width 904 height 30
type input "[EMAIL_ADDRESS][DOMAIN_NAME]"
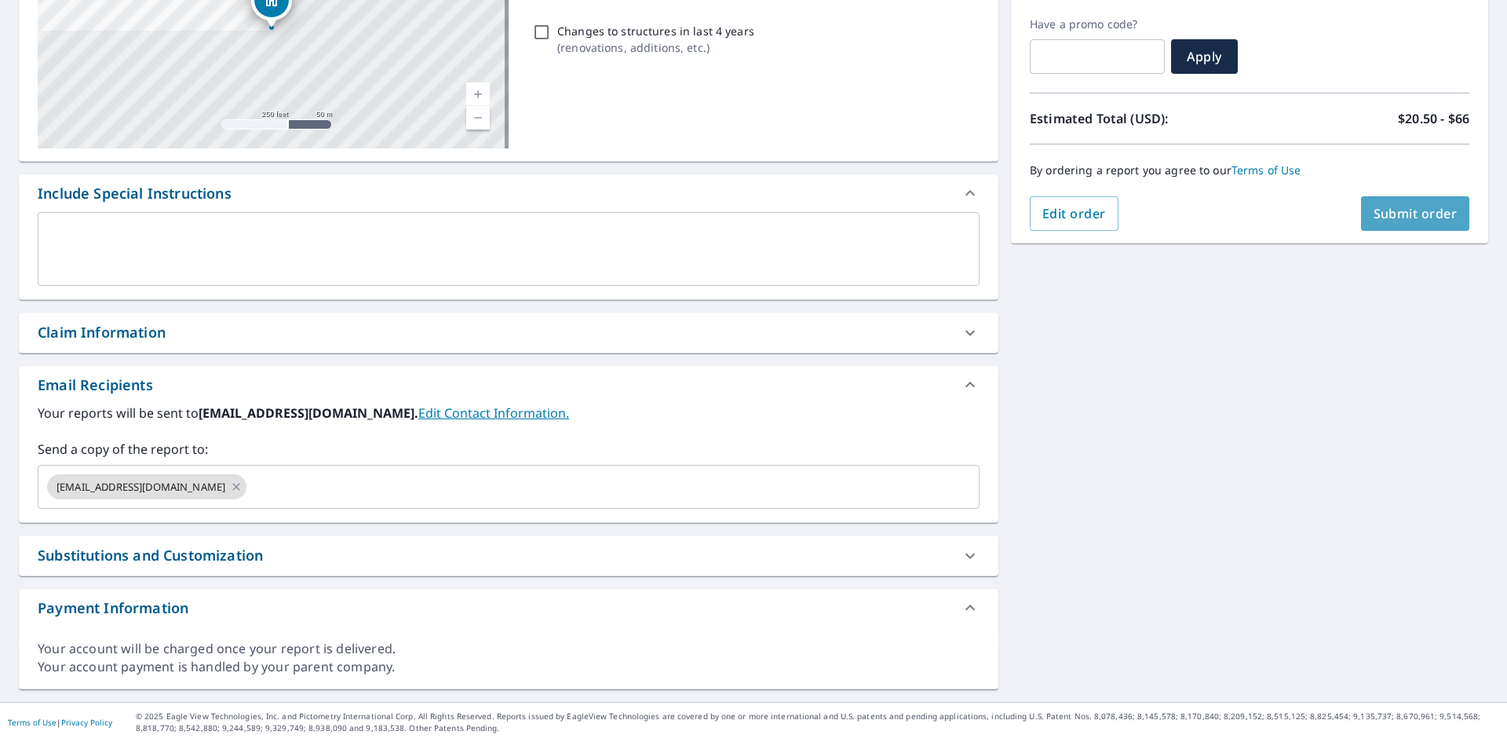
click at [1375, 217] on span "Submit order" at bounding box center [1415, 213] width 84 height 17
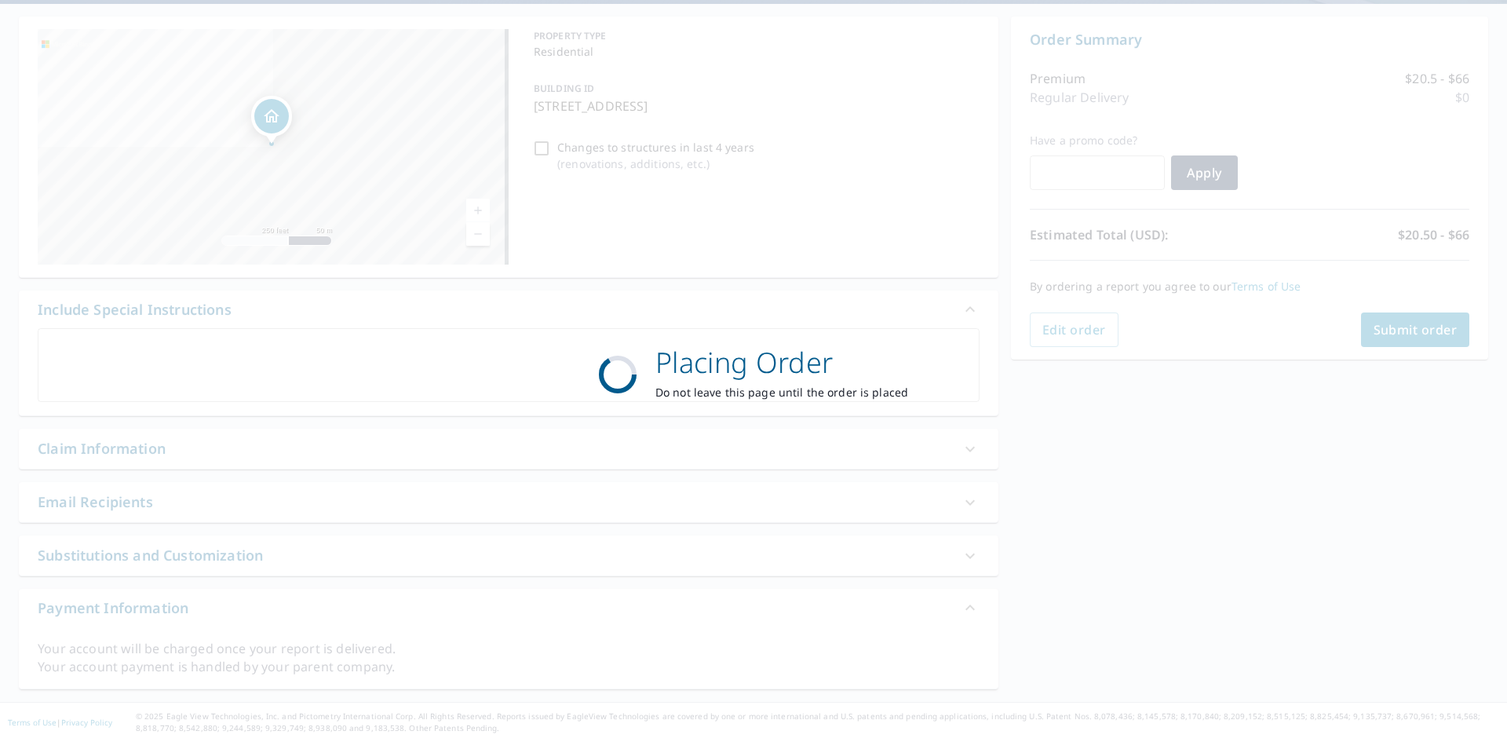
scroll to position [141, 0]
